Goal: Task Accomplishment & Management: Use online tool/utility

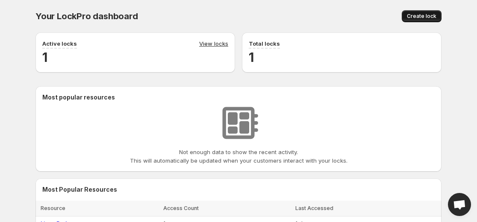
click at [414, 15] on span "Create lock" at bounding box center [421, 16] width 29 height 7
select select "******"
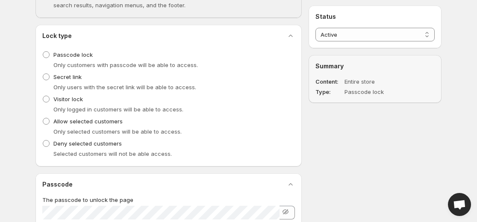
scroll to position [299, 0]
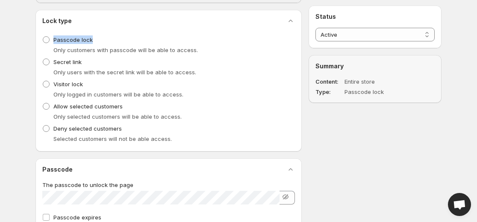
drag, startPoint x: 52, startPoint y: 39, endPoint x: 100, endPoint y: 41, distance: 47.9
click at [100, 41] on div "Passcode lock Only customers with passcode will be able to access." at bounding box center [168, 44] width 253 height 21
copy span "Passcode lock"
drag, startPoint x: 52, startPoint y: 63, endPoint x: 86, endPoint y: 61, distance: 34.3
click at [86, 61] on div "Secret link Only users with the secret link will be able to access." at bounding box center [168, 66] width 253 height 21
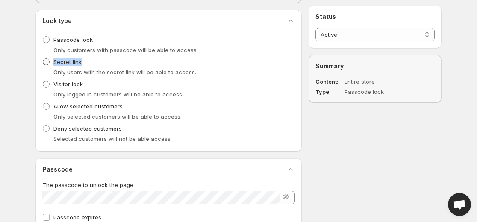
copy span "Secret link"
drag, startPoint x: 53, startPoint y: 83, endPoint x: 90, endPoint y: 80, distance: 37.3
click at [90, 80] on div "Visitor lock Only logged in customers will be able to access." at bounding box center [168, 88] width 253 height 21
copy span "Visitor lock"
drag, startPoint x: 51, startPoint y: 107, endPoint x: 118, endPoint y: 109, distance: 67.1
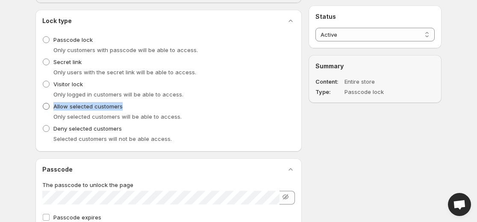
click at [127, 109] on div "Allow selected customers Only selected customers will be able to access." at bounding box center [168, 110] width 253 height 21
copy label "Allow selected customers"
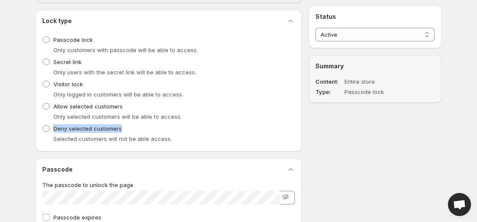
drag, startPoint x: 52, startPoint y: 129, endPoint x: 122, endPoint y: 126, distance: 69.7
click at [122, 126] on div "Deny selected customers Selected customers will not be able access." at bounding box center [168, 133] width 253 height 21
copy span "Deny selected customers"
